Goal: Navigation & Orientation: Find specific page/section

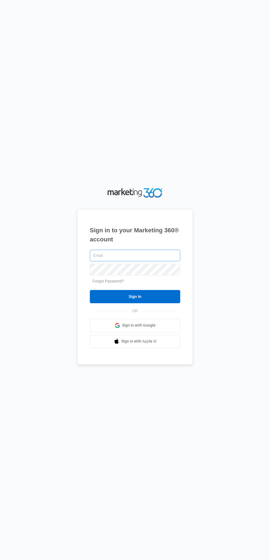
click at [141, 261] on input "text" at bounding box center [135, 256] width 90 height 12
type input "[EMAIL_ADDRESS][DOMAIN_NAME]"
click at [90, 290] on input "Sign In" at bounding box center [135, 296] width 90 height 13
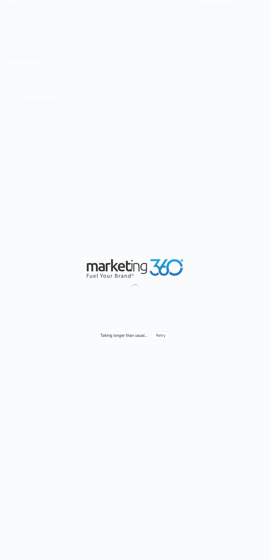
type input "[DATE]"
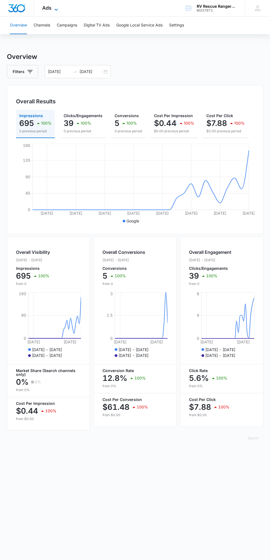
click at [49, 6] on span "Ads" at bounding box center [46, 8] width 9 height 6
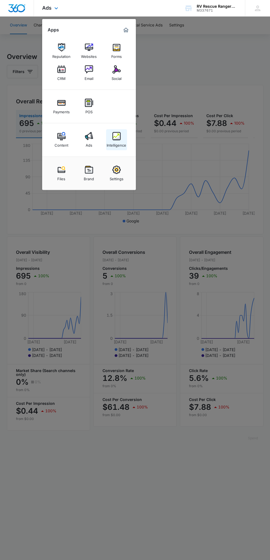
click at [122, 136] on link "Intelligence" at bounding box center [116, 139] width 21 height 21
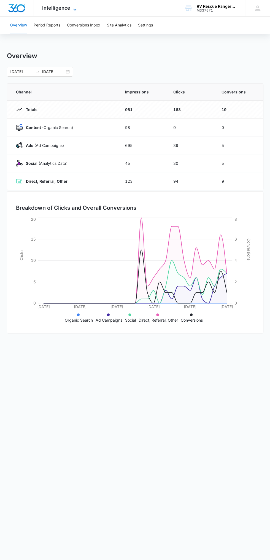
click at [63, 8] on span "Intelligence" at bounding box center [56, 8] width 28 height 6
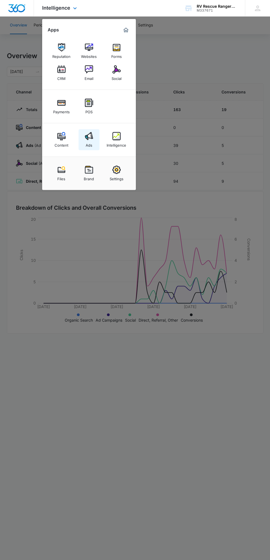
click at [92, 142] on div "Ads" at bounding box center [89, 143] width 7 height 7
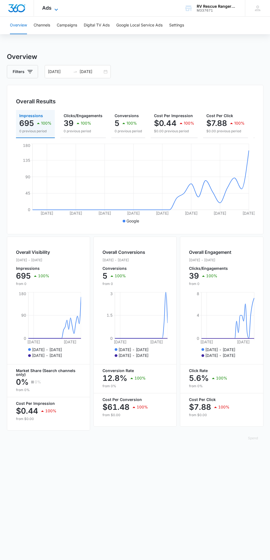
click at [58, 9] on icon at bounding box center [56, 9] width 7 height 7
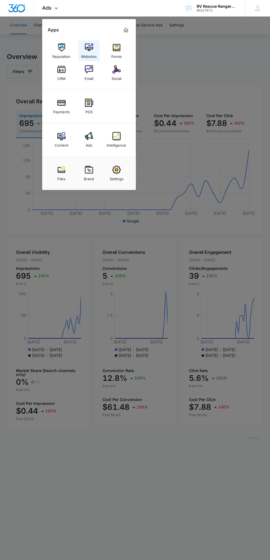
click at [89, 47] on img at bounding box center [89, 47] width 8 height 8
